Goal: Information Seeking & Learning: Check status

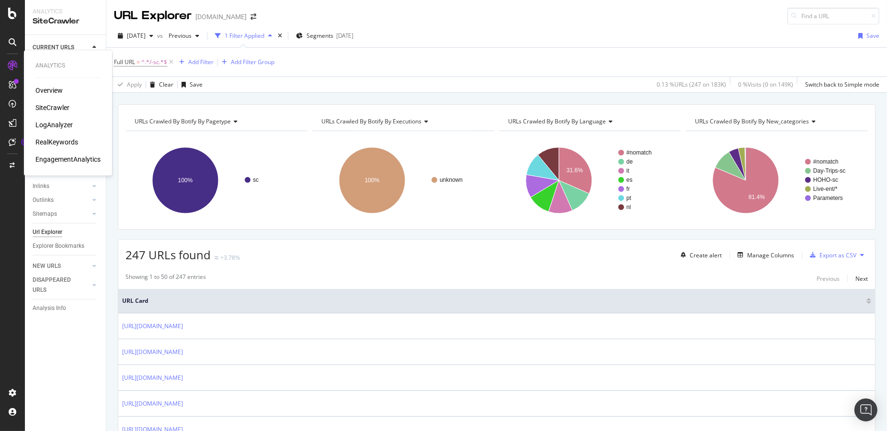
click at [44, 126] on div "LogAnalyzer" at bounding box center [53, 125] width 37 height 10
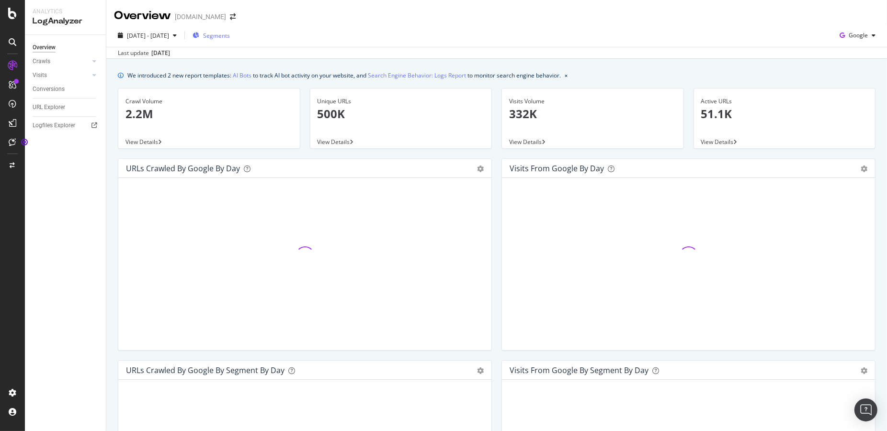
click at [224, 37] on span "Segments" at bounding box center [216, 36] width 27 height 8
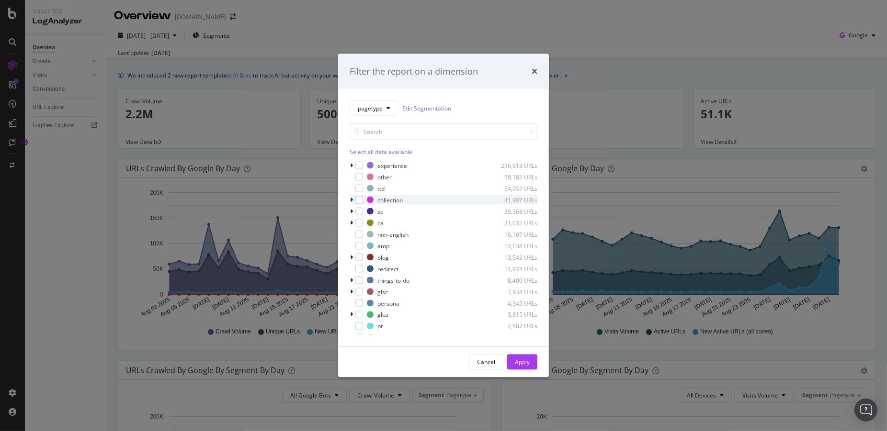
click at [353, 199] on div "modal" at bounding box center [353, 200] width 6 height 10
click at [365, 234] on div "modal" at bounding box center [365, 235] width 8 height 8
click at [527, 368] on div "Apply" at bounding box center [522, 362] width 15 height 14
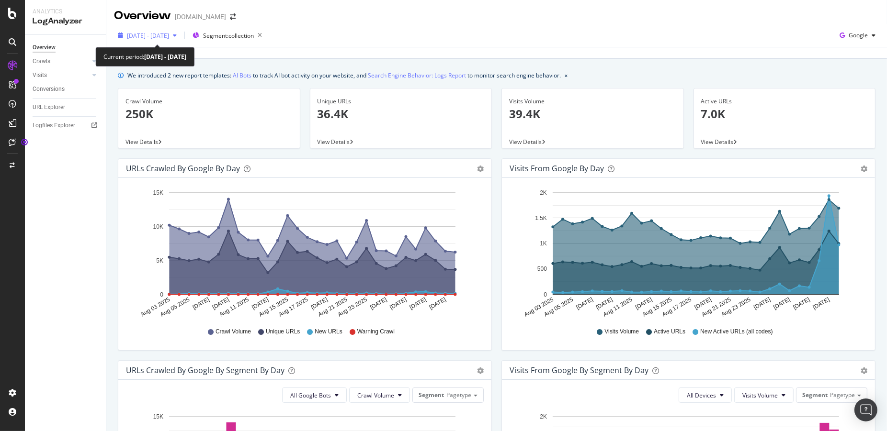
click at [169, 35] on span "[DATE] - [DATE]" at bounding box center [148, 36] width 42 height 8
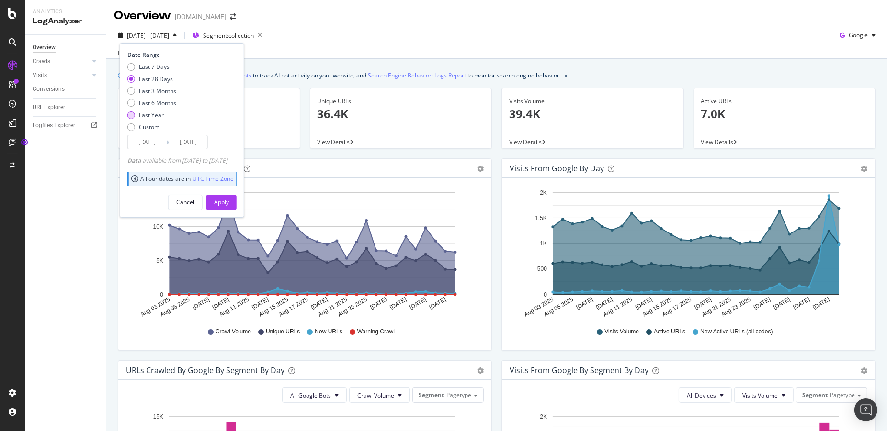
click at [163, 114] on div "Last Year" at bounding box center [151, 115] width 49 height 8
type input "[DATE]"
click at [229, 196] on div "Apply" at bounding box center [221, 202] width 15 height 14
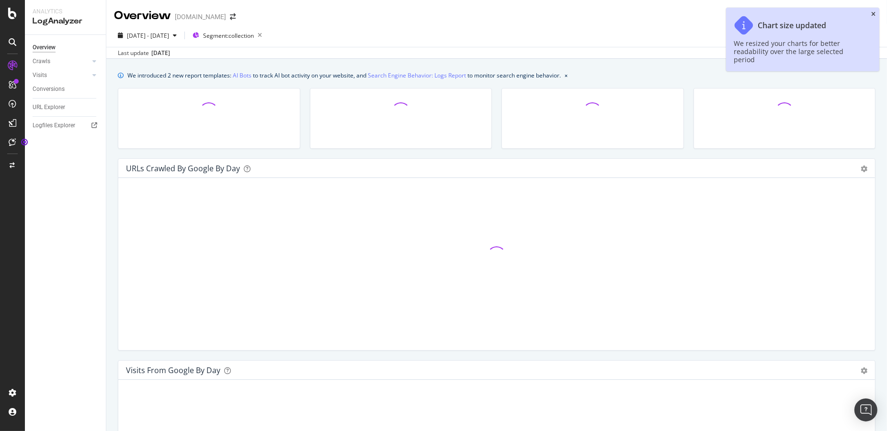
click at [872, 13] on icon "close toast" at bounding box center [873, 14] width 4 height 6
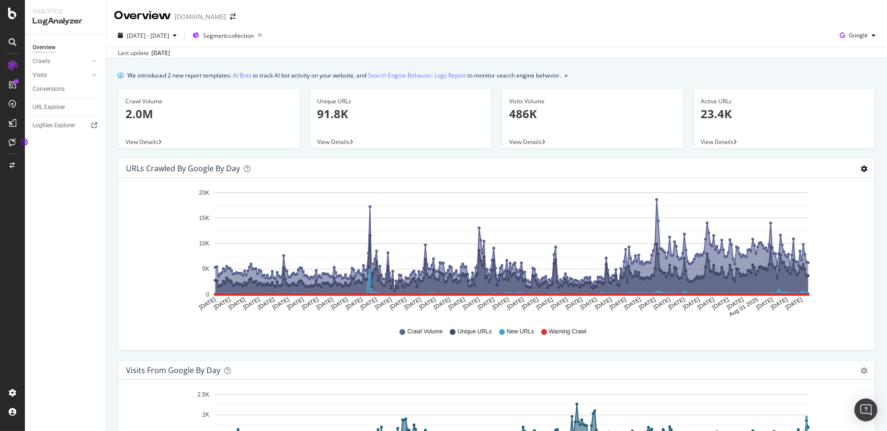
click at [865, 169] on icon "gear" at bounding box center [863, 169] width 7 height 7
click at [825, 202] on span "Table" at bounding box center [836, 205] width 77 height 13
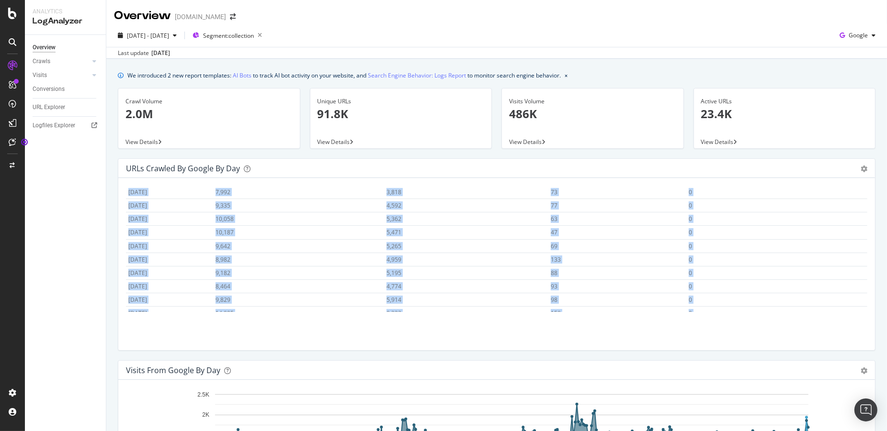
scroll to position [4734, 0]
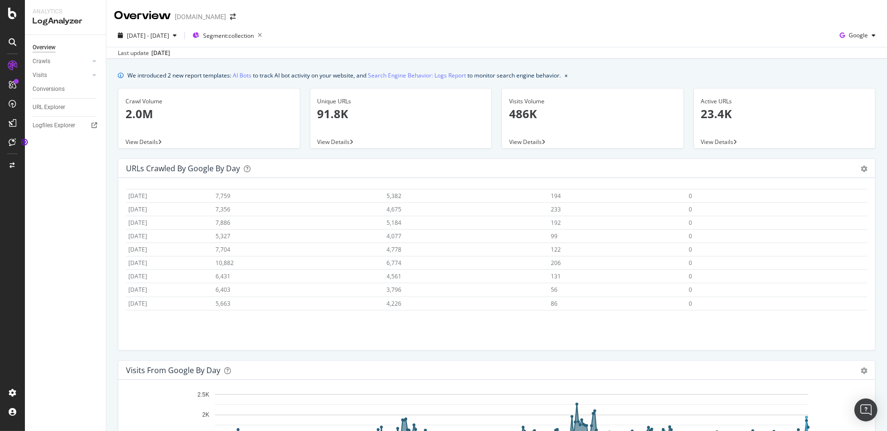
drag, startPoint x: 124, startPoint y: 193, endPoint x: 708, endPoint y: 316, distance: 596.9
click at [708, 316] on div "Hold CMD (⌘) while clicking to filter the report. Date Crawl Volume Unique URLs…" at bounding box center [496, 264] width 757 height 172
click at [169, 34] on span "[DATE] - [DATE]" at bounding box center [148, 36] width 42 height 8
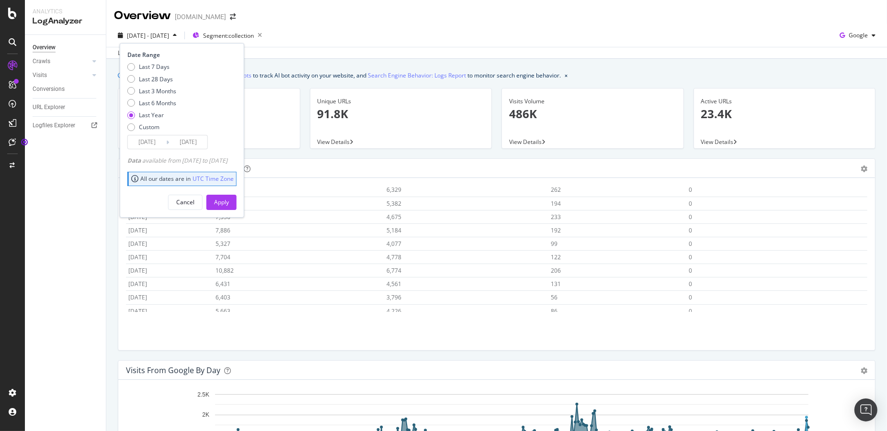
click at [169, 34] on span "[DATE] - [DATE]" at bounding box center [148, 36] width 42 height 8
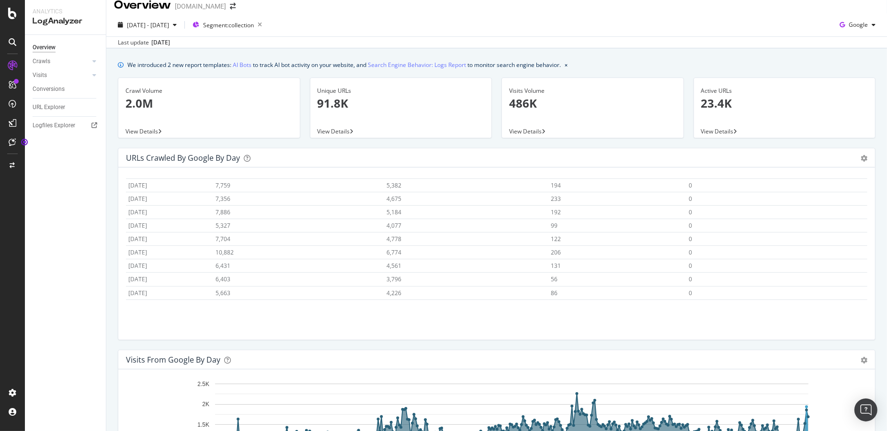
scroll to position [0, 0]
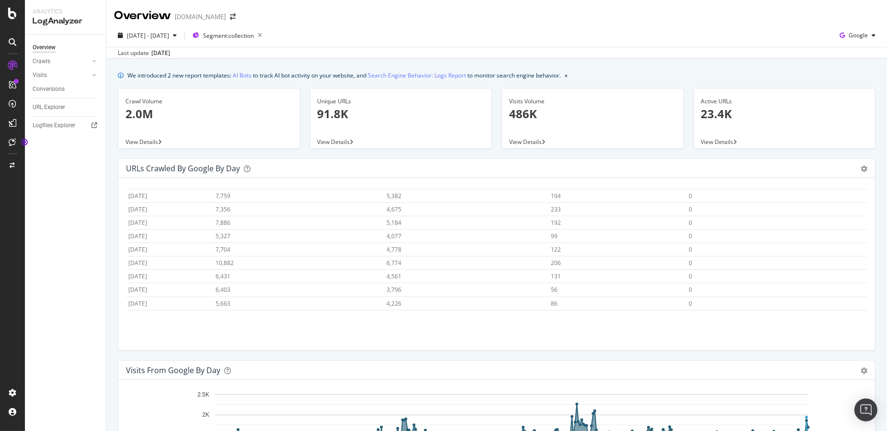
click at [868, 169] on div "URLs Crawled by Google by day Area Table" at bounding box center [496, 168] width 757 height 19
click at [863, 168] on icon "gear" at bounding box center [863, 169] width 7 height 7
